Goal: Download file/media

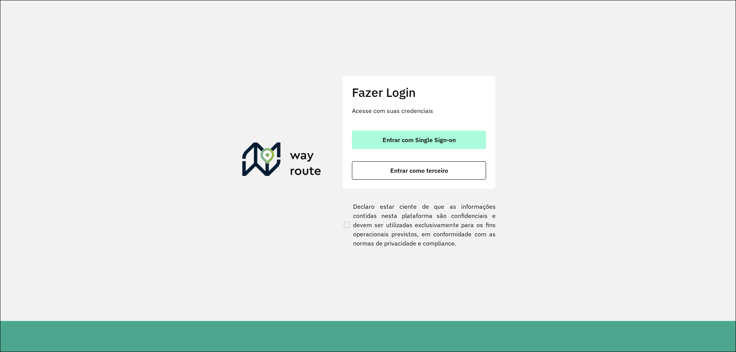
click at [393, 143] on span "Entrar com Single Sign-on" at bounding box center [418, 140] width 73 height 6
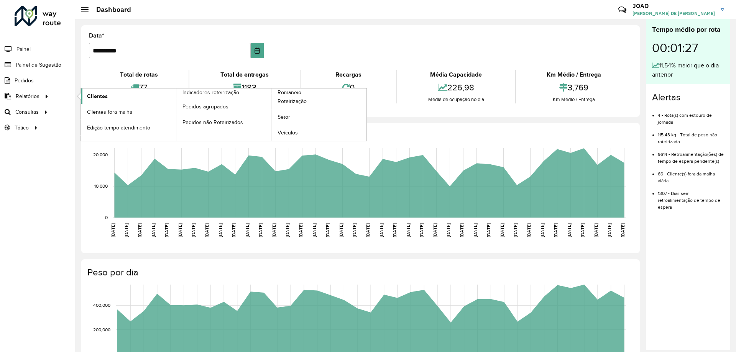
click at [102, 95] on span "Clientes" at bounding box center [97, 96] width 21 height 8
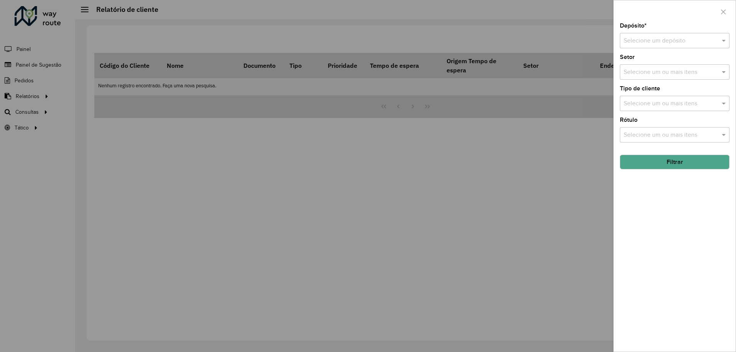
click at [671, 37] on input "text" at bounding box center [666, 40] width 87 height 9
click at [667, 61] on span "CDD Santa Luzia" at bounding box center [645, 62] width 45 height 7
click at [667, 161] on button "Filtrar" at bounding box center [674, 162] width 110 height 15
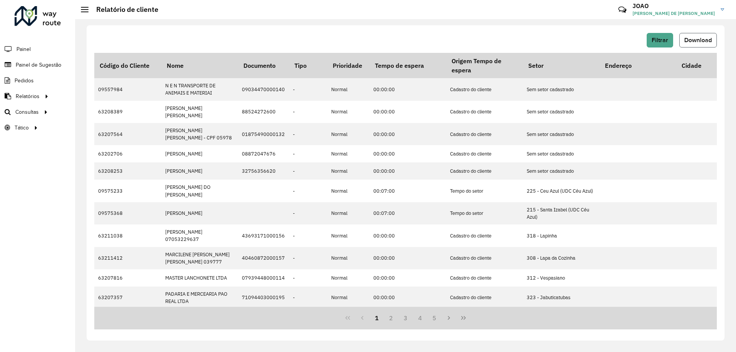
click at [691, 38] on span "Download" at bounding box center [698, 40] width 28 height 7
